Goal: Find specific page/section: Find specific page/section

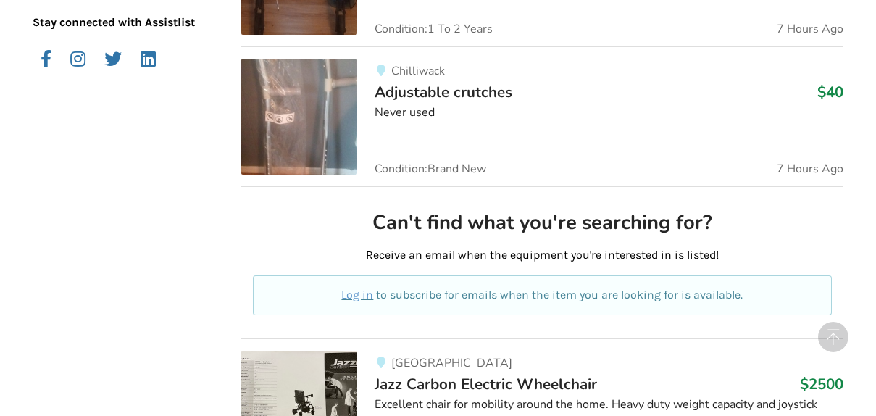
scroll to position [330, 0]
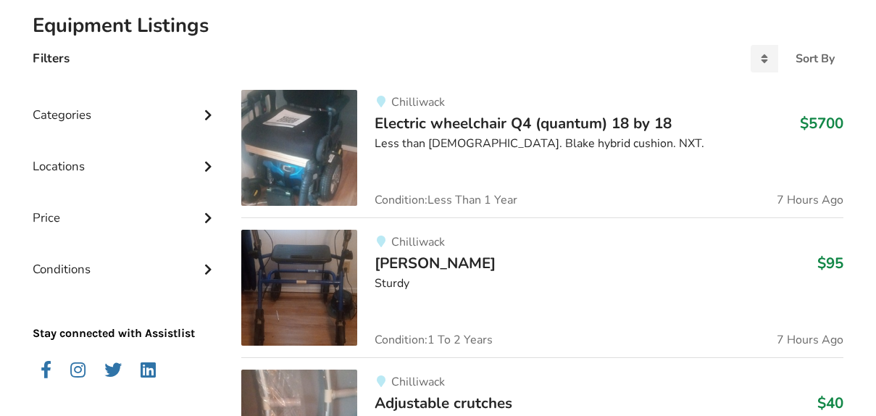
click at [84, 112] on div "Categories" at bounding box center [125, 103] width 185 height 51
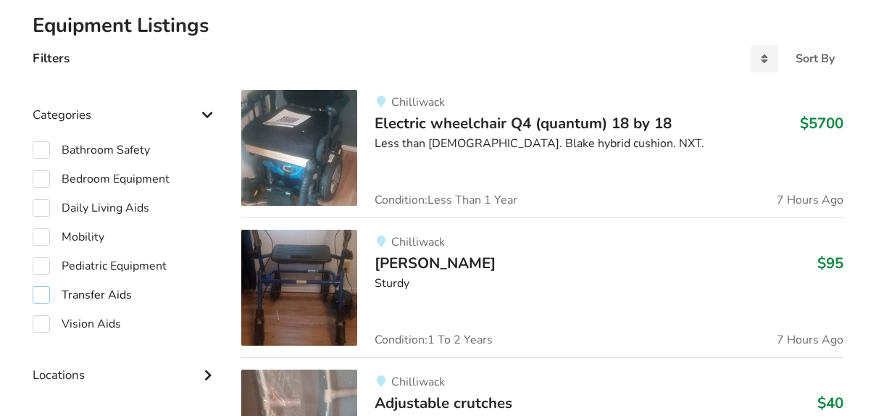
click at [97, 301] on label "Transfer Aids" at bounding box center [82, 294] width 99 height 17
checkbox input "true"
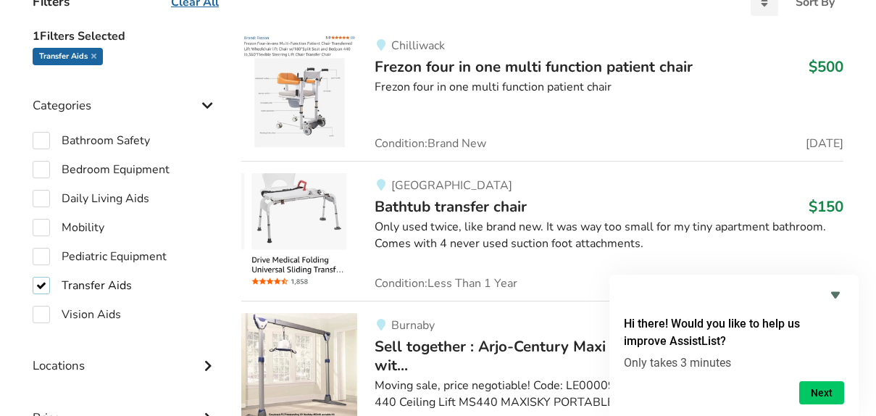
scroll to position [393, 0]
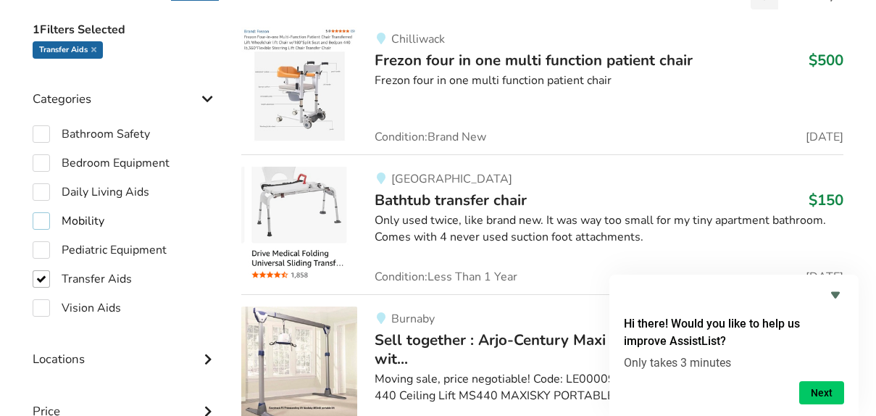
click at [44, 219] on label "Mobility" at bounding box center [69, 220] width 72 height 17
checkbox input "true"
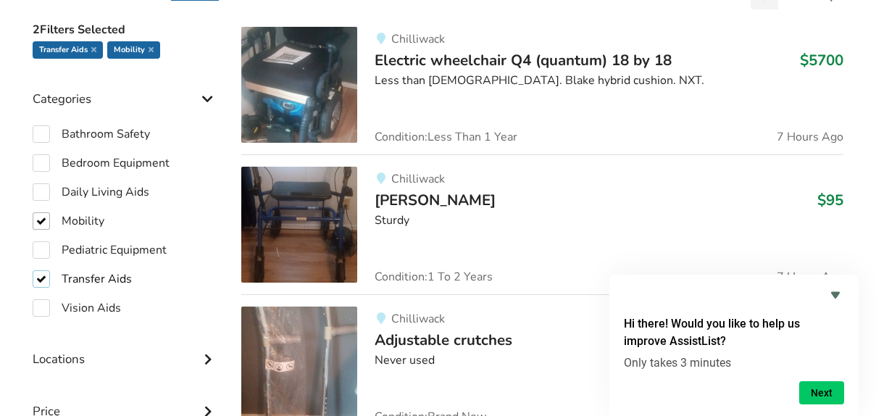
click at [48, 280] on label "Transfer Aids" at bounding box center [82, 278] width 99 height 17
checkbox input "false"
click at [43, 219] on label "Mobility" at bounding box center [69, 220] width 72 height 17
checkbox input "false"
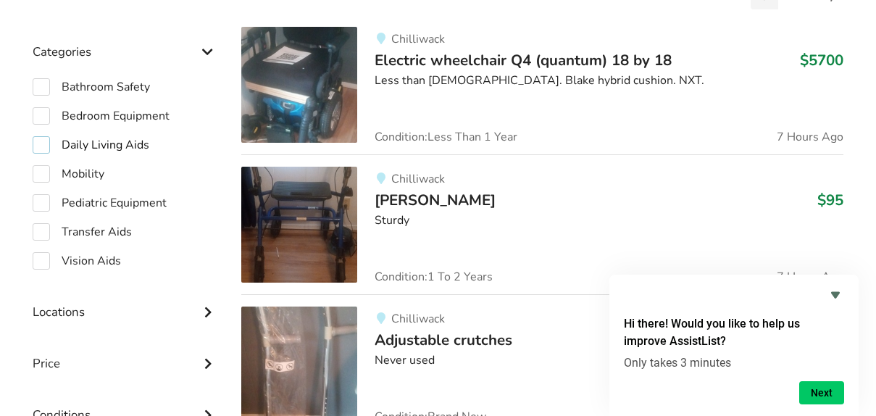
click at [43, 142] on label "Daily Living Aids" at bounding box center [91, 144] width 117 height 17
checkbox input "true"
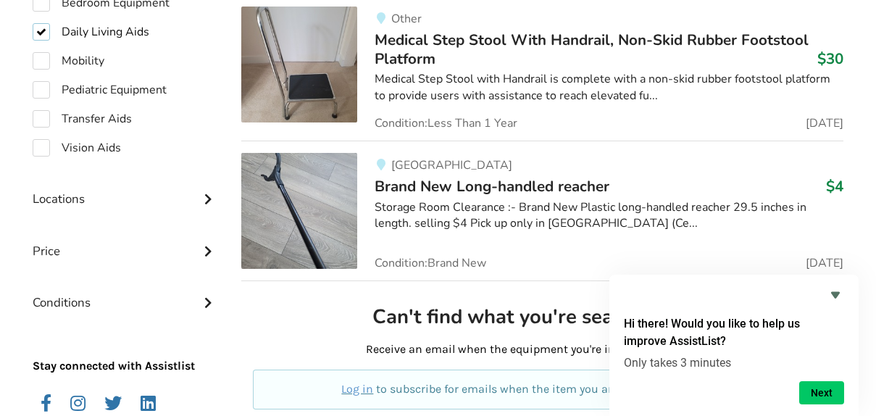
scroll to position [555, 0]
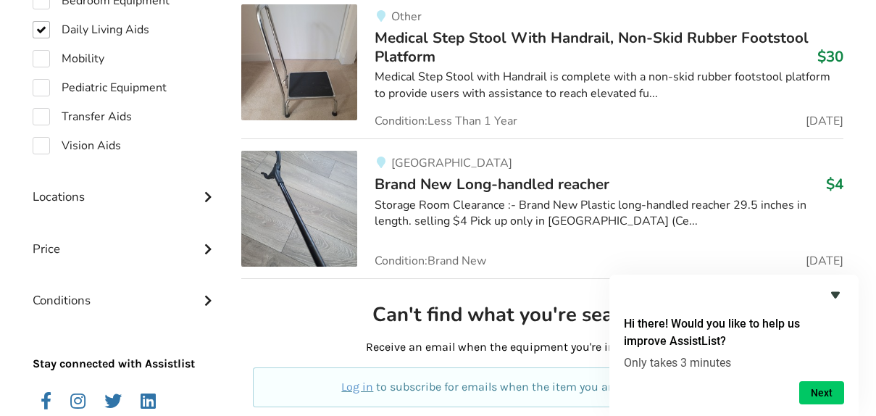
click at [838, 297] on icon "Hide survey" at bounding box center [835, 294] width 17 height 17
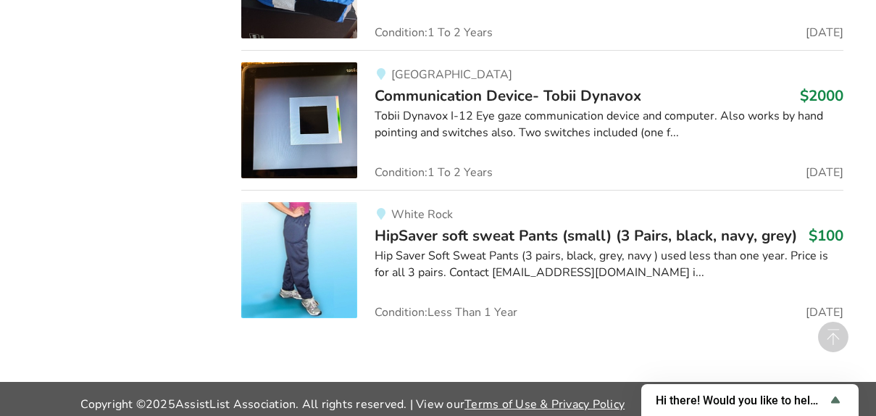
scroll to position [1371, 0]
